Goal: Information Seeking & Learning: Learn about a topic

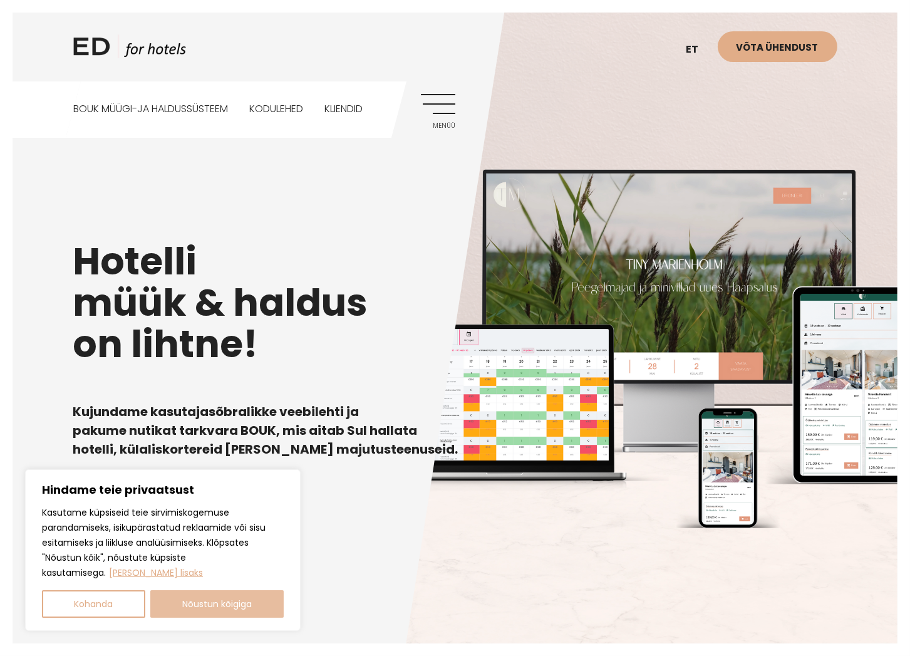
click at [197, 606] on button "Nõustun kõigiga" at bounding box center [217, 604] width 134 height 28
checkbox input "true"
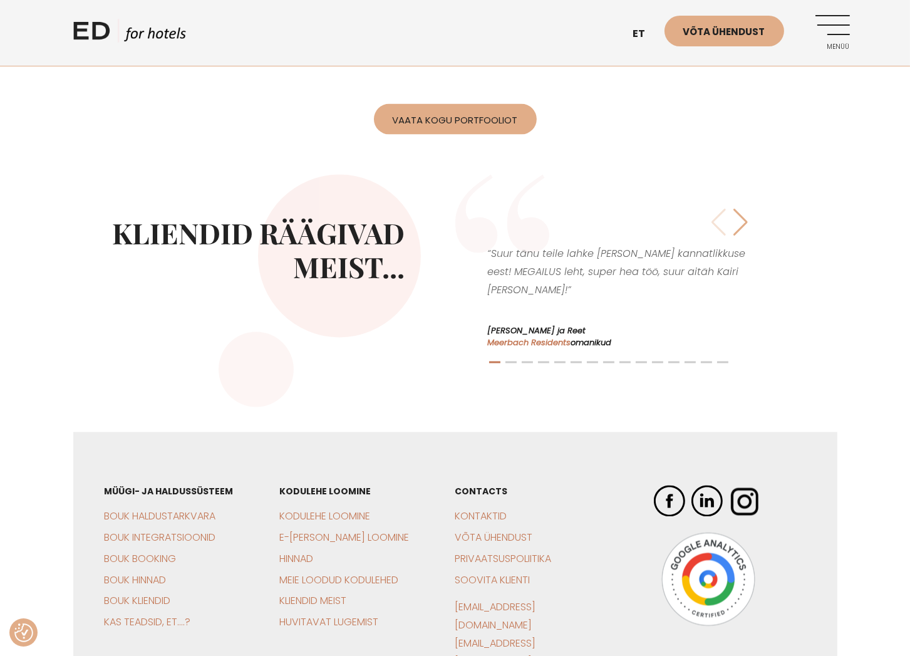
scroll to position [2766, 0]
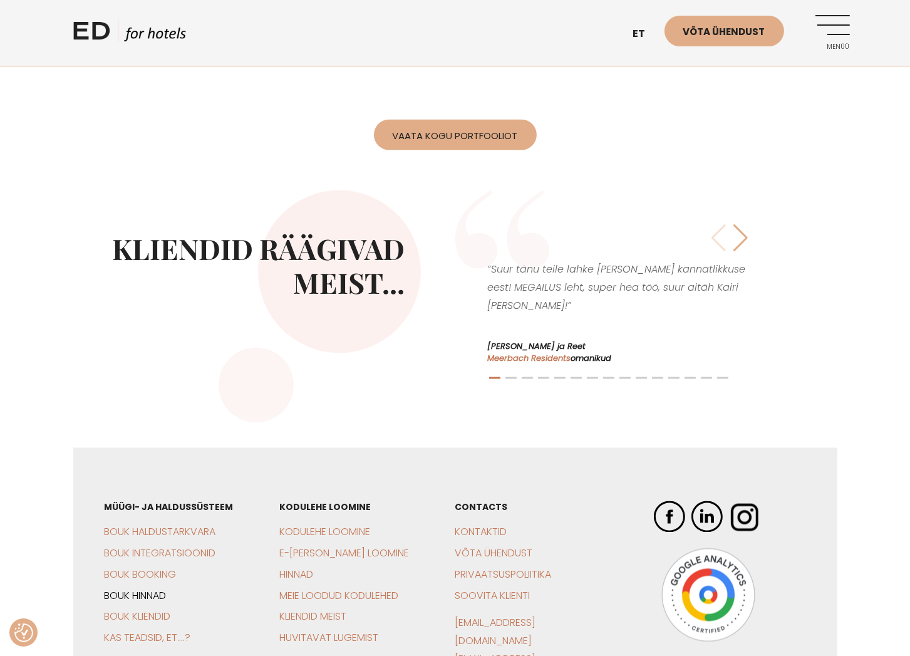
click at [138, 589] on link "BOUK Hinnad" at bounding box center [136, 596] width 62 height 14
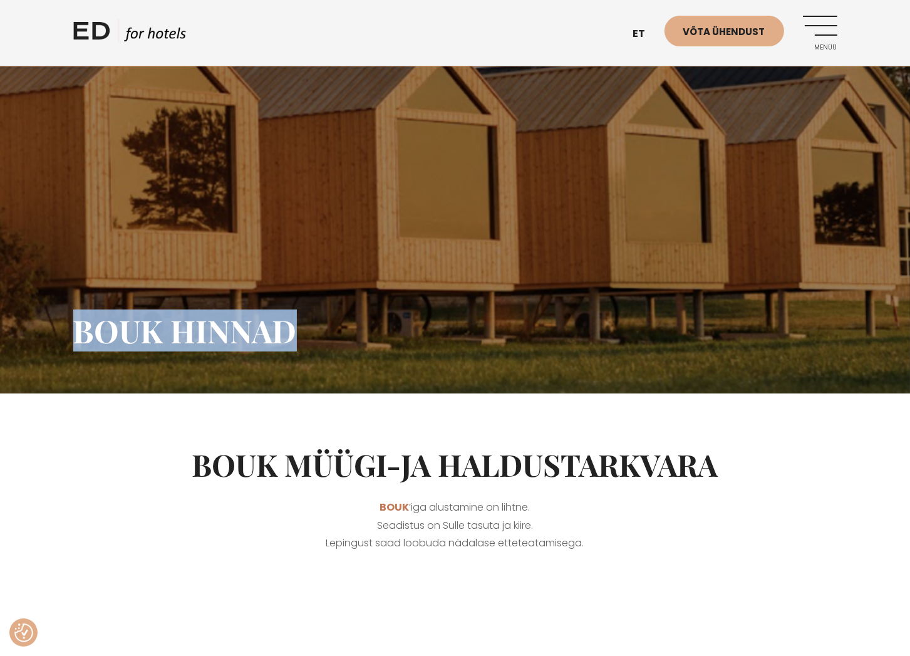
drag, startPoint x: 111, startPoint y: 331, endPoint x: 322, endPoint y: 331, distance: 211.1
click at [322, 331] on h1 "BOUK hinnad" at bounding box center [455, 331] width 764 height 38
click at [319, 330] on h1 "BOUK hinnad" at bounding box center [455, 331] width 764 height 38
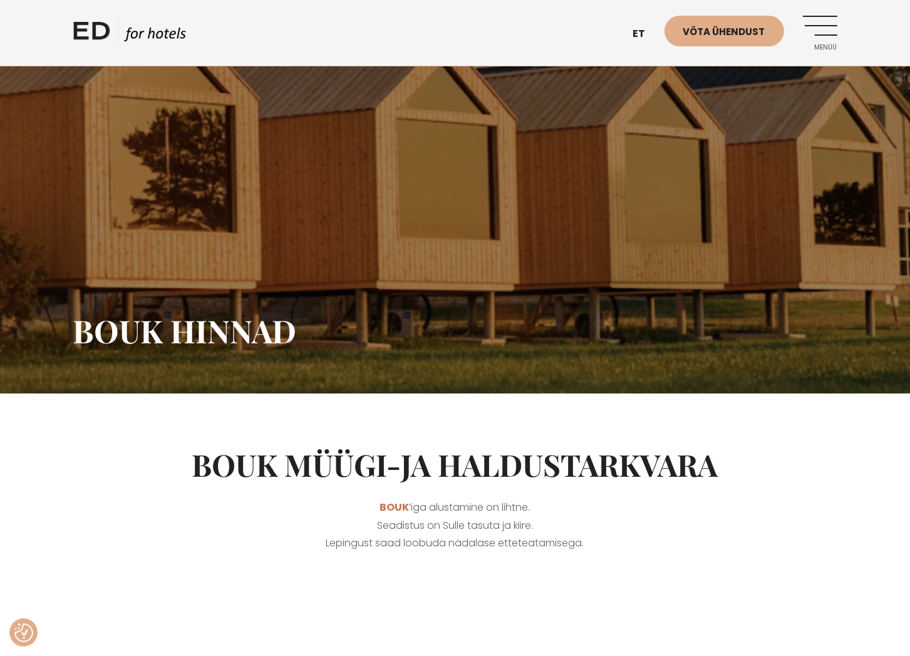
click at [96, 35] on link "ED HOTELS" at bounding box center [129, 34] width 113 height 31
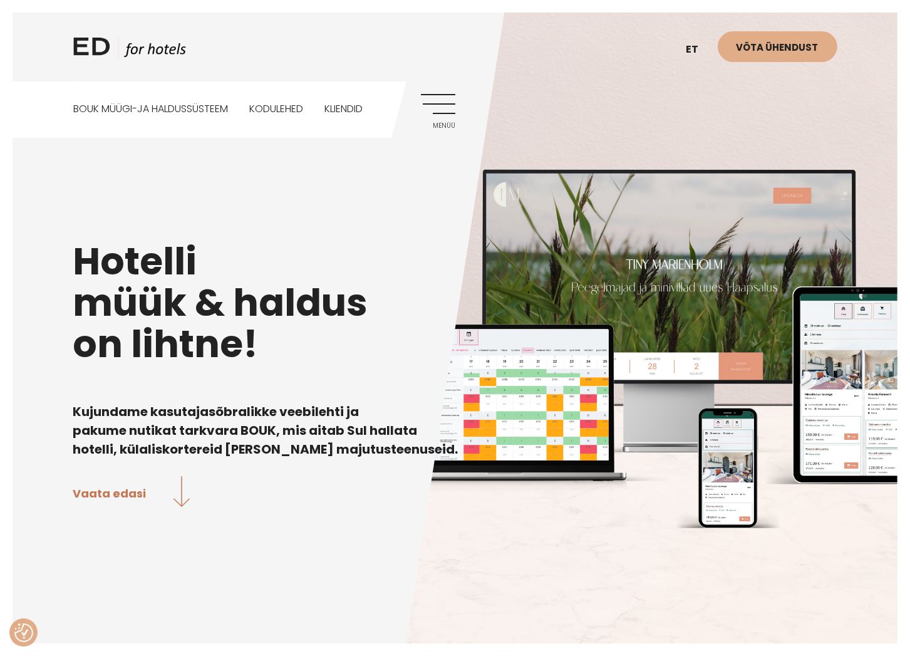
click at [544, 401] on h4 "Kujundame kasutajasõbralikke veebilehti ja pakume nutikat tarkvara BOUK, mis ai…" at bounding box center [455, 420] width 764 height 75
click at [172, 108] on link "BOUK MÜÜGI-JA HALDUSSÜSTEEM" at bounding box center [150, 109] width 155 height 56
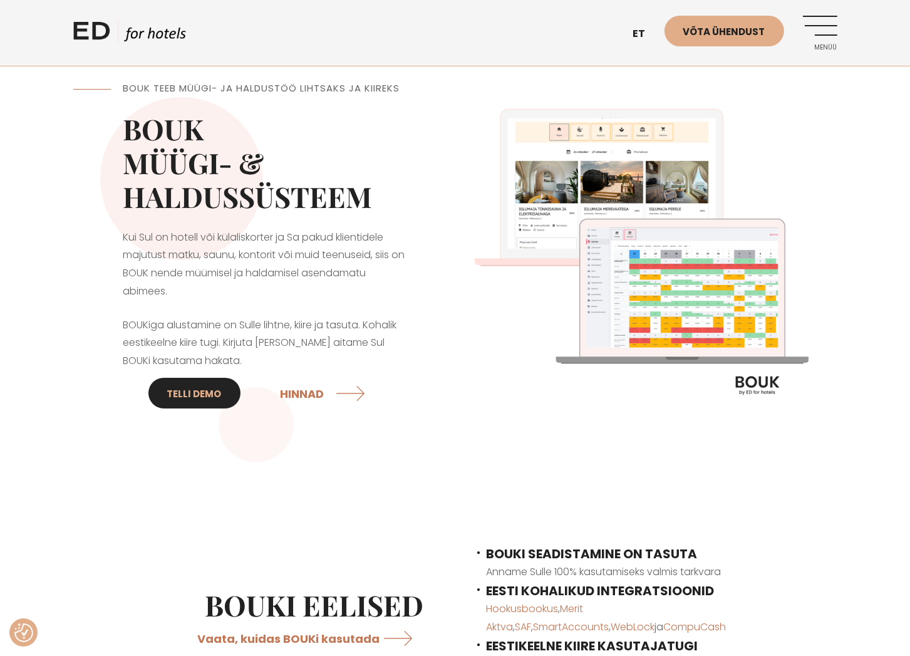
click at [212, 395] on link "Telli DEMO" at bounding box center [194, 393] width 92 height 31
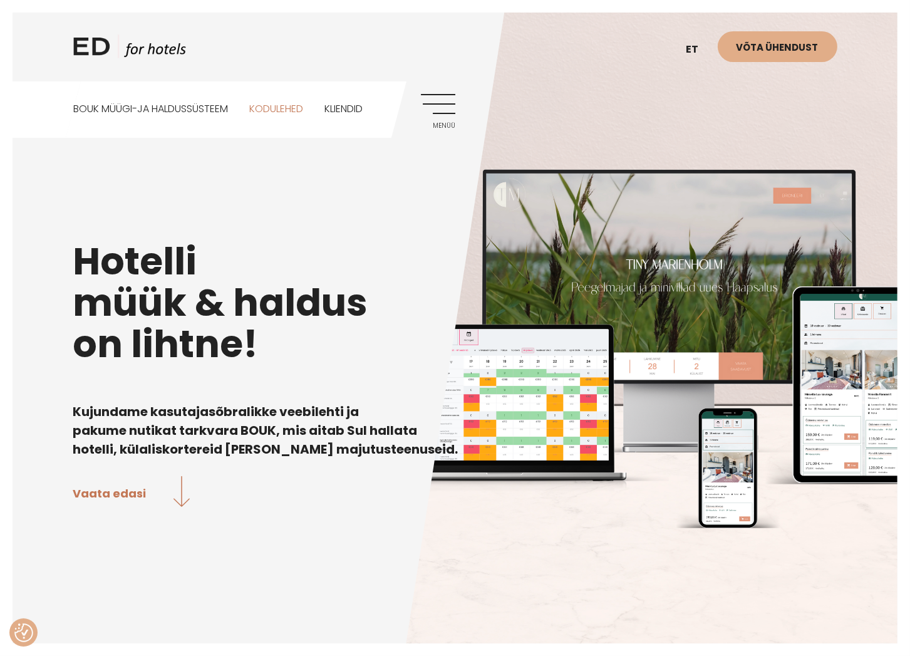
click at [279, 110] on link "Kodulehed" at bounding box center [276, 109] width 54 height 56
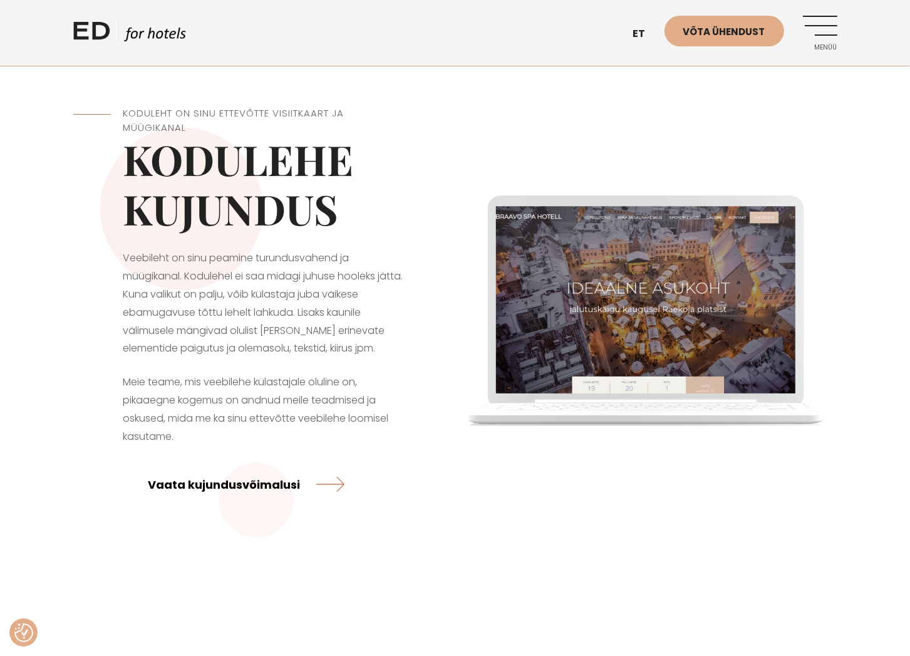
click at [286, 486] on link "Vaata kujundusvõimalusi" at bounding box center [246, 483] width 196 height 33
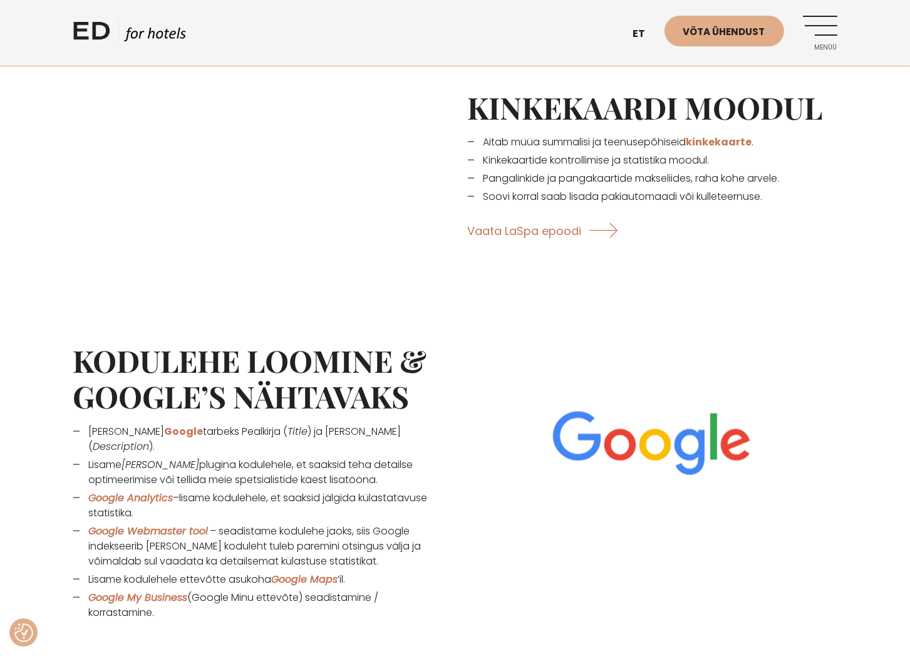
scroll to position [2192, 0]
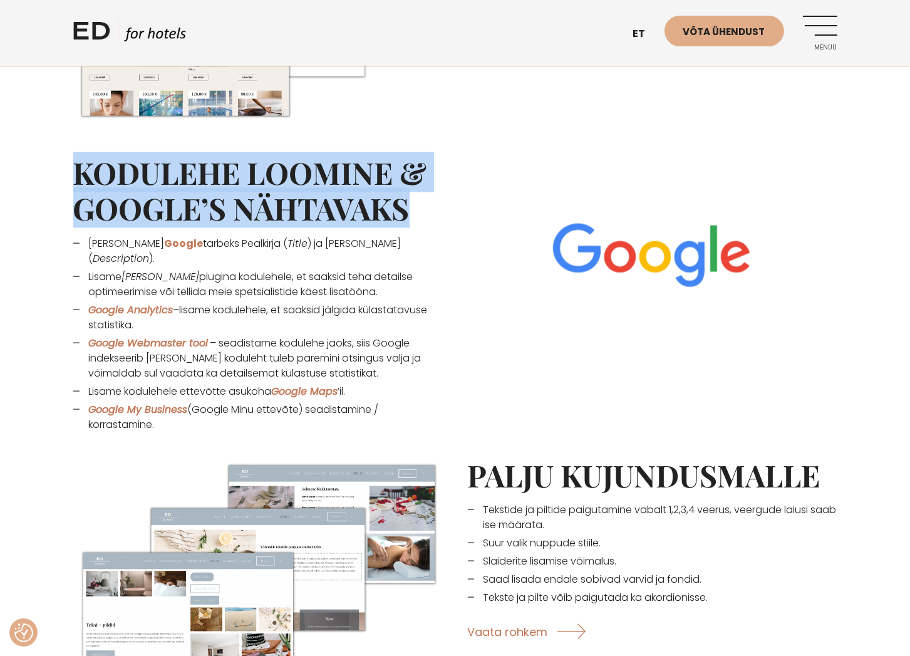
drag, startPoint x: 78, startPoint y: 170, endPoint x: 424, endPoint y: 214, distance: 348.4
click at [424, 223] on h2 "Kodulehe loomine & Google’s nähtavaks" at bounding box center [257, 191] width 369 height 72
click at [405, 212] on h2 "Kodulehe loomine & Google’s nähtavaks" at bounding box center [257, 191] width 369 height 72
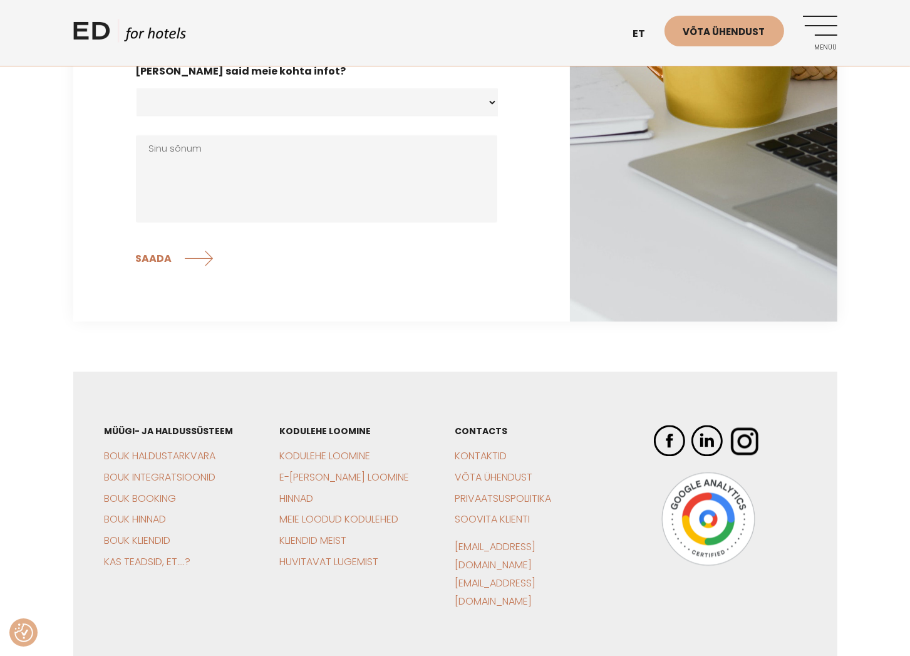
scroll to position [3604, 0]
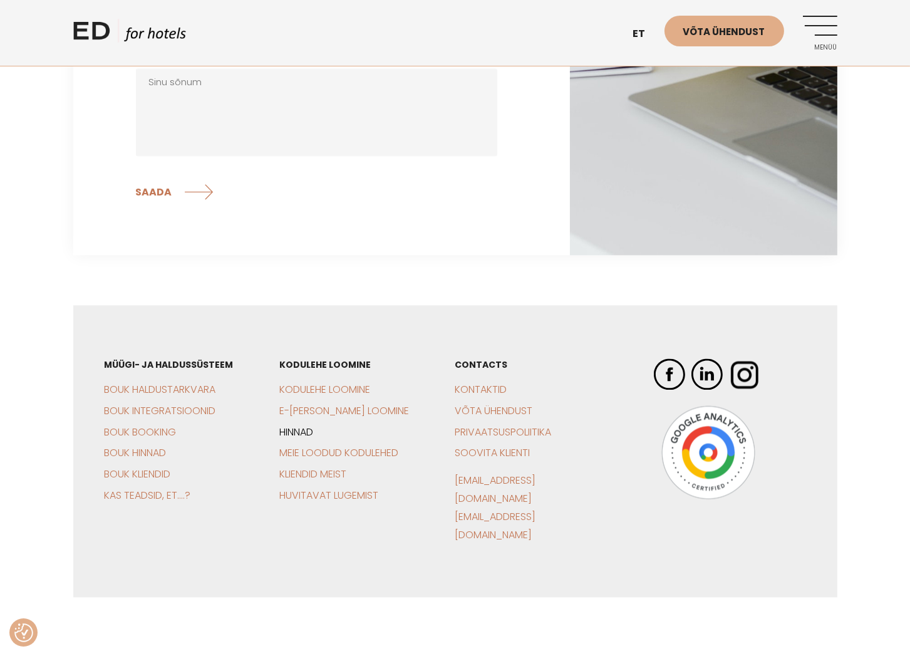
click at [301, 427] on link "Hinnad" at bounding box center [297, 432] width 34 height 14
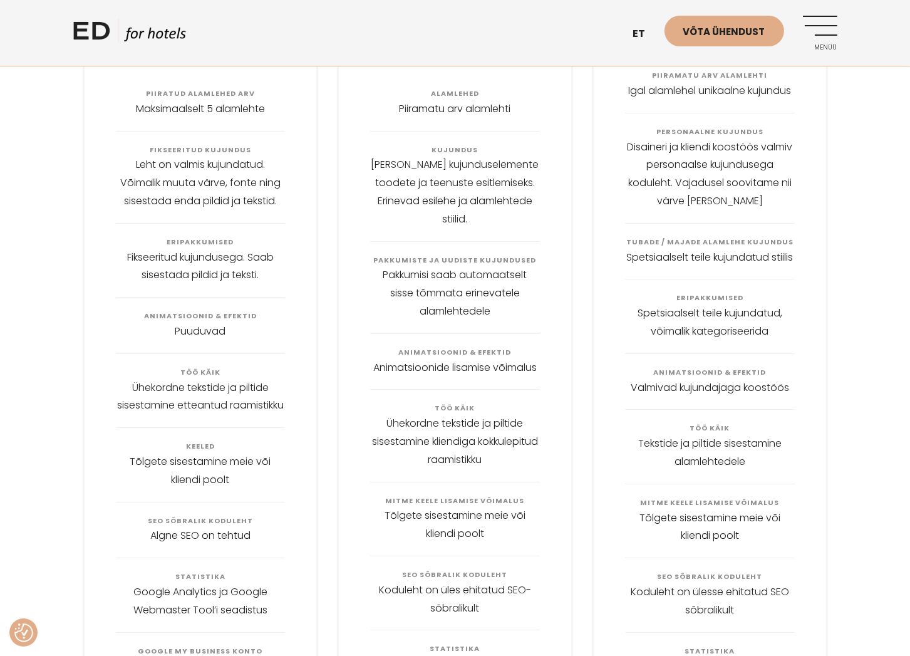
scroll to position [501, 0]
